Goal: Information Seeking & Learning: Understand process/instructions

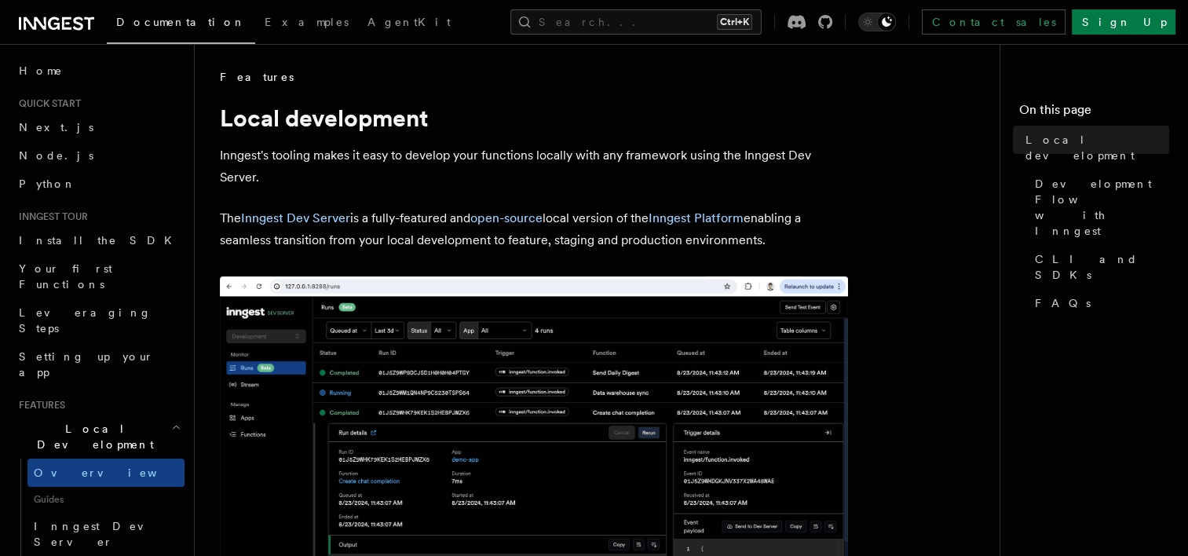
click at [332, 207] on p "The Inngest Dev Server is a fully-featured and open-source local version of the…" at bounding box center [534, 229] width 628 height 44
click at [331, 217] on link "Inngest Dev Server" at bounding box center [295, 217] width 109 height 15
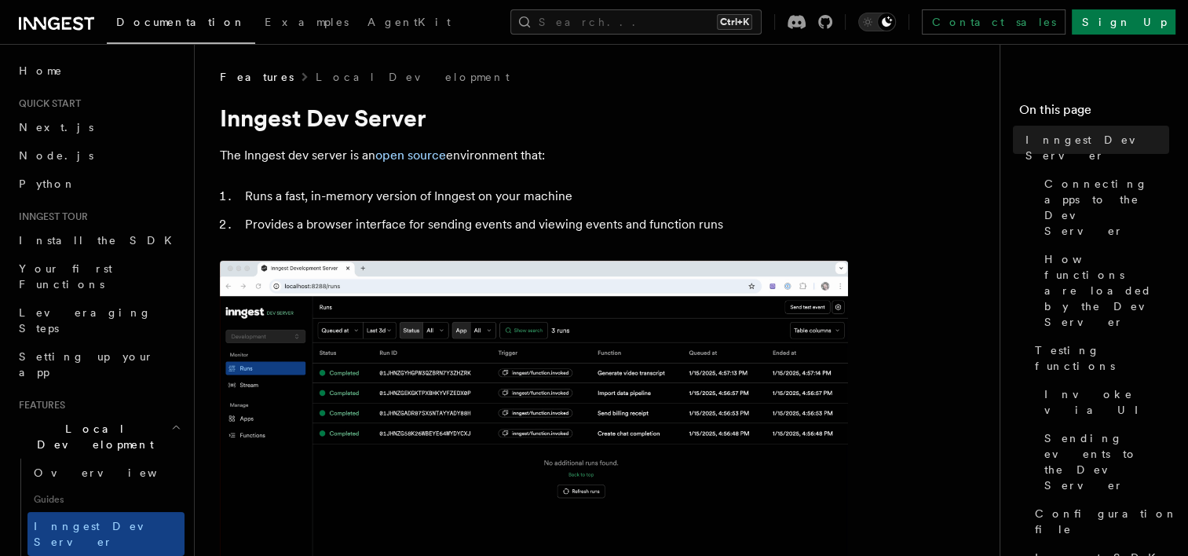
drag, startPoint x: 617, startPoint y: 454, endPoint x: 442, endPoint y: 494, distance: 178.9
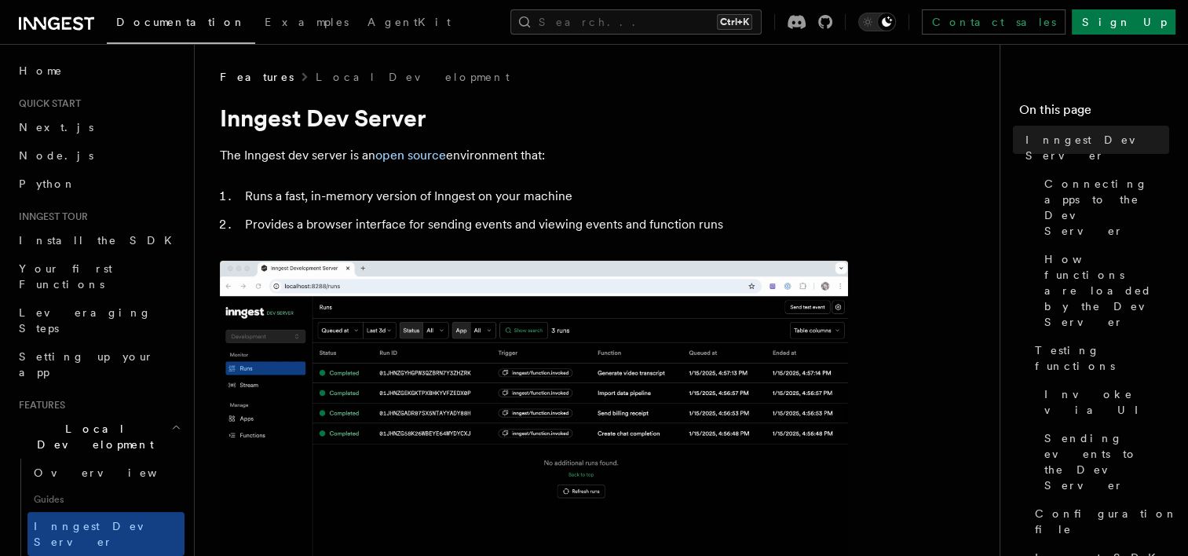
click at [719, 130] on h1 "Inngest Dev Server" at bounding box center [534, 118] width 628 height 28
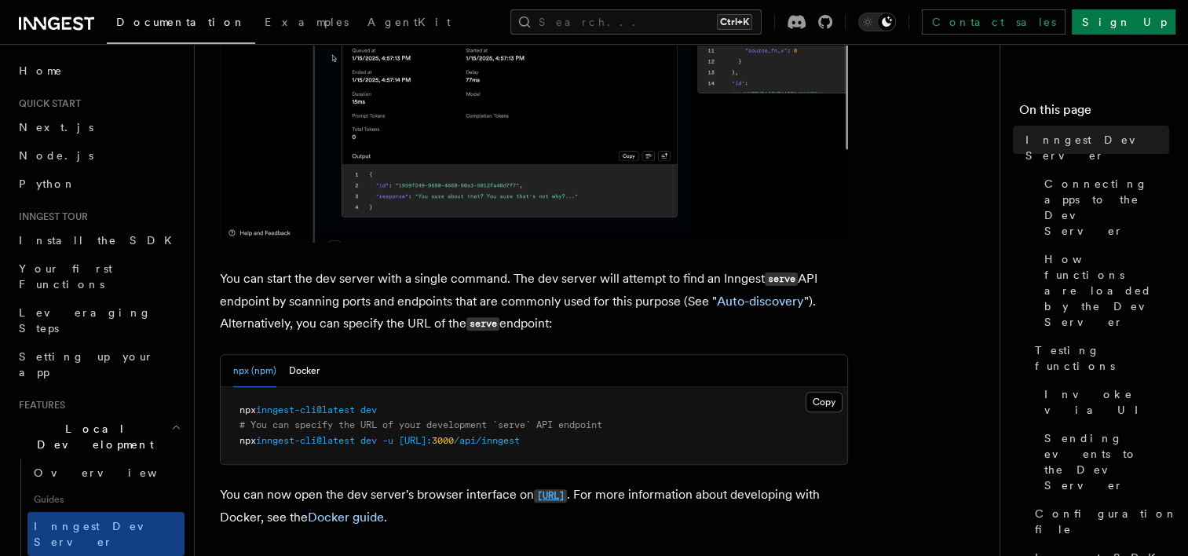
scroll to position [550, 0]
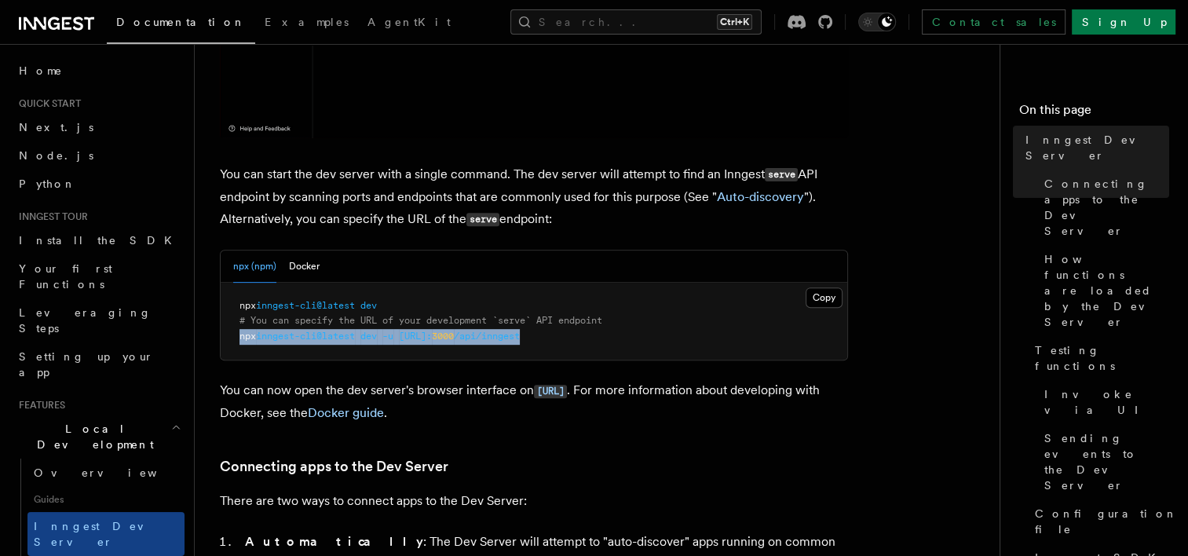
copy span "npx inngest-cli@latest dev -u [URL]: 3000 /api/inngest"
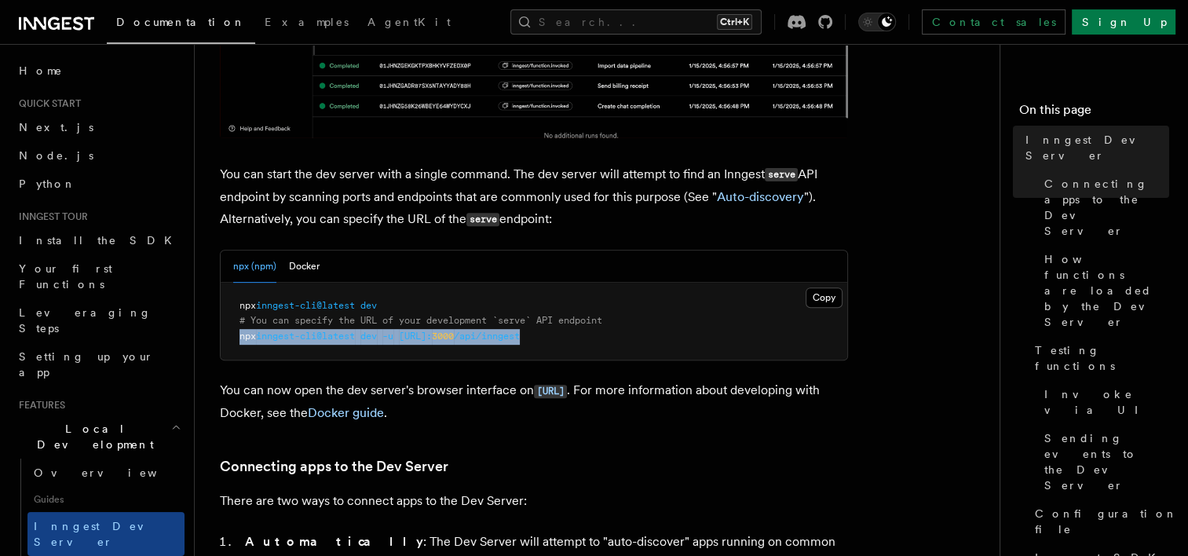
drag, startPoint x: 259, startPoint y: 348, endPoint x: 602, endPoint y: 350, distance: 343.2
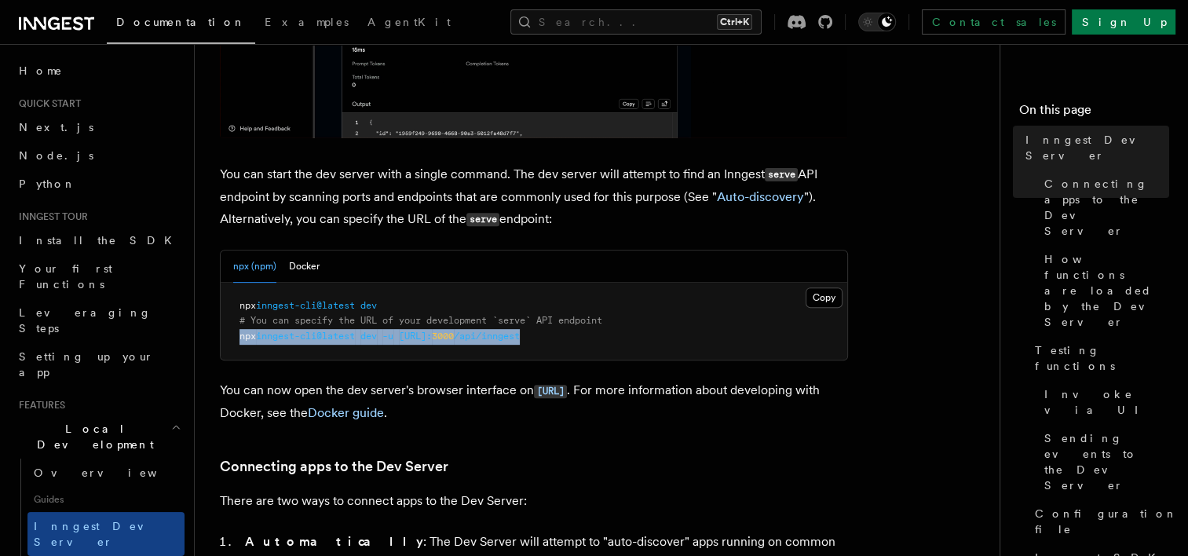
click at [602, 350] on pre "npx inngest-cli@latest dev # You can specify the URL of your development `serve…" at bounding box center [534, 322] width 627 height 78
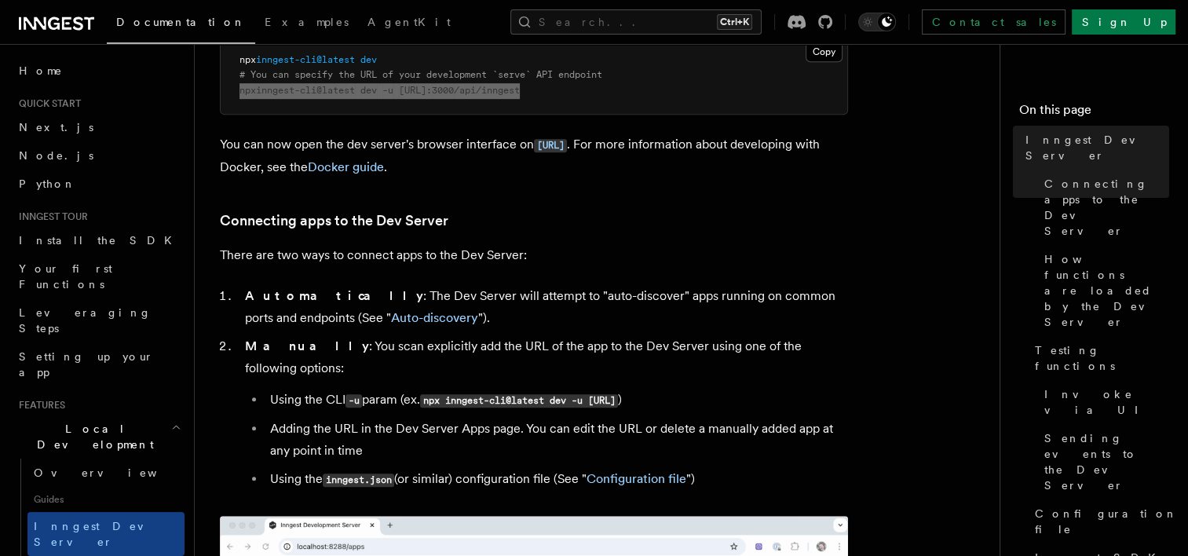
scroll to position [942, 0]
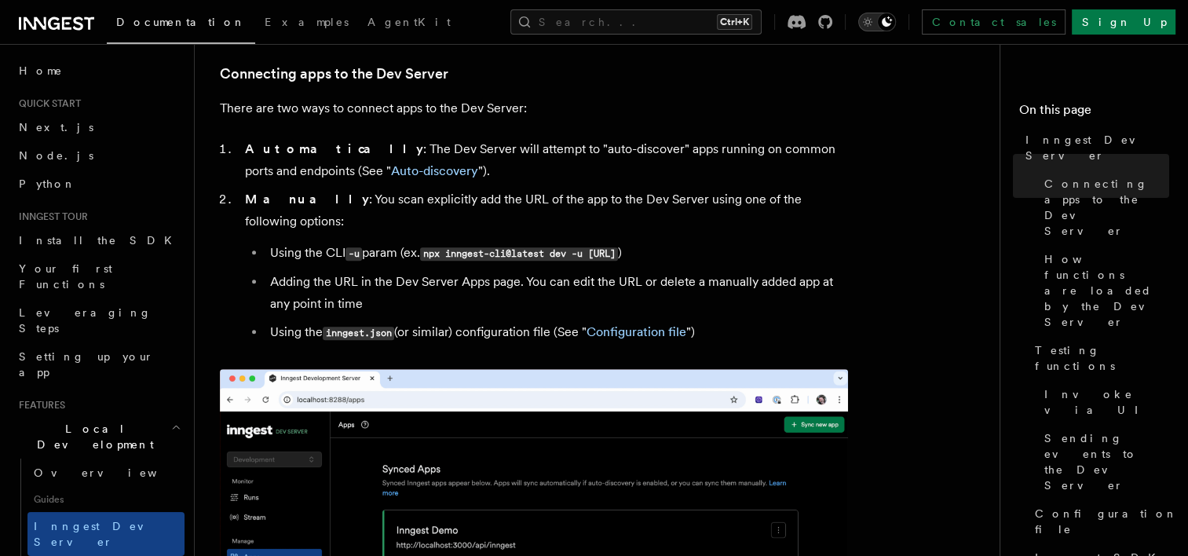
click at [876, 19] on icon "Toggle dark mode" at bounding box center [868, 22] width 16 height 16
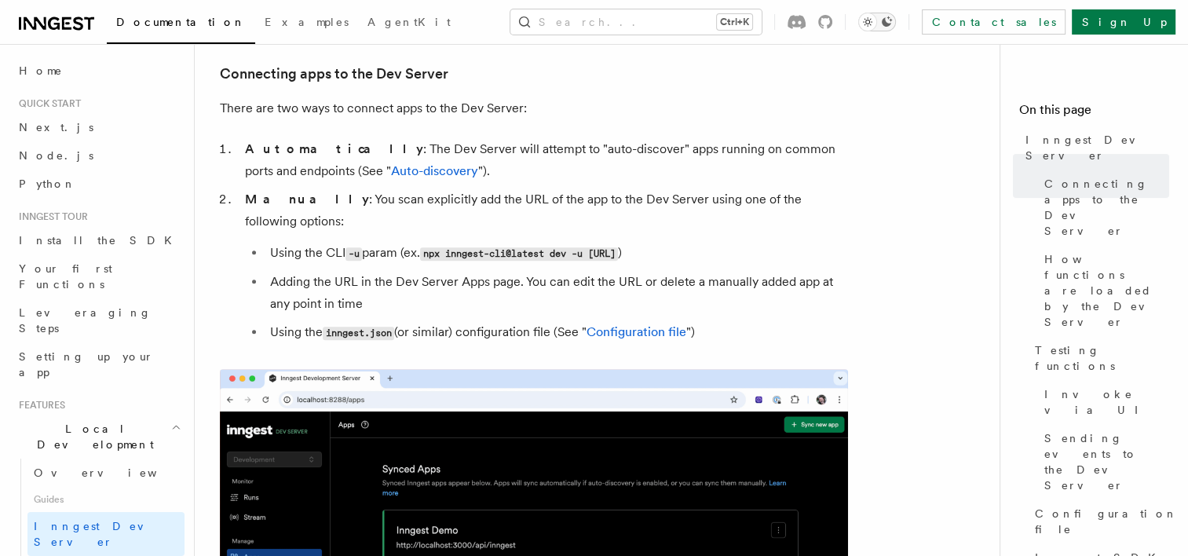
click at [893, 18] on icon "Toggle dark mode" at bounding box center [886, 22] width 13 height 13
